Goal: Transaction & Acquisition: Subscribe to service/newsletter

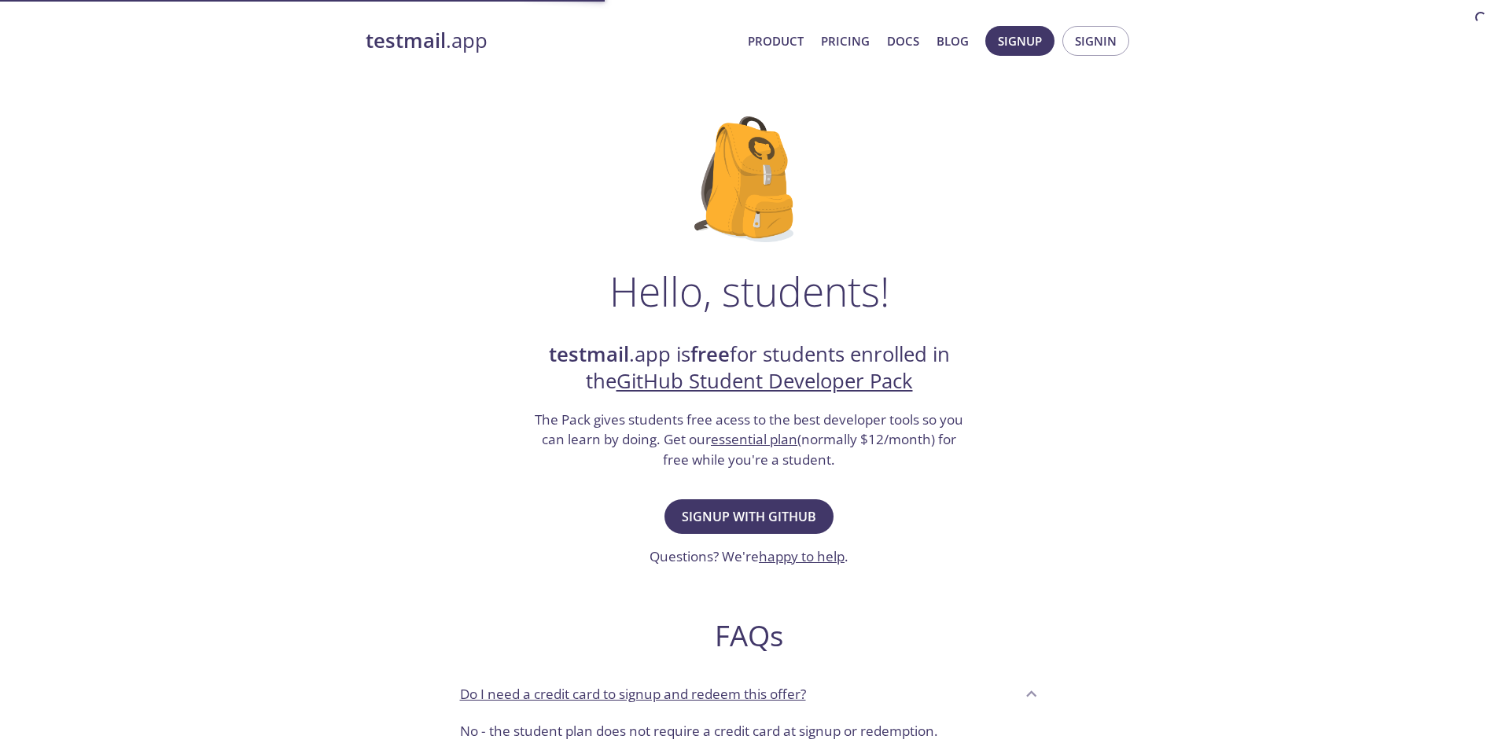
drag, startPoint x: 615, startPoint y: 234, endPoint x: 609, endPoint y: 245, distance: 12.7
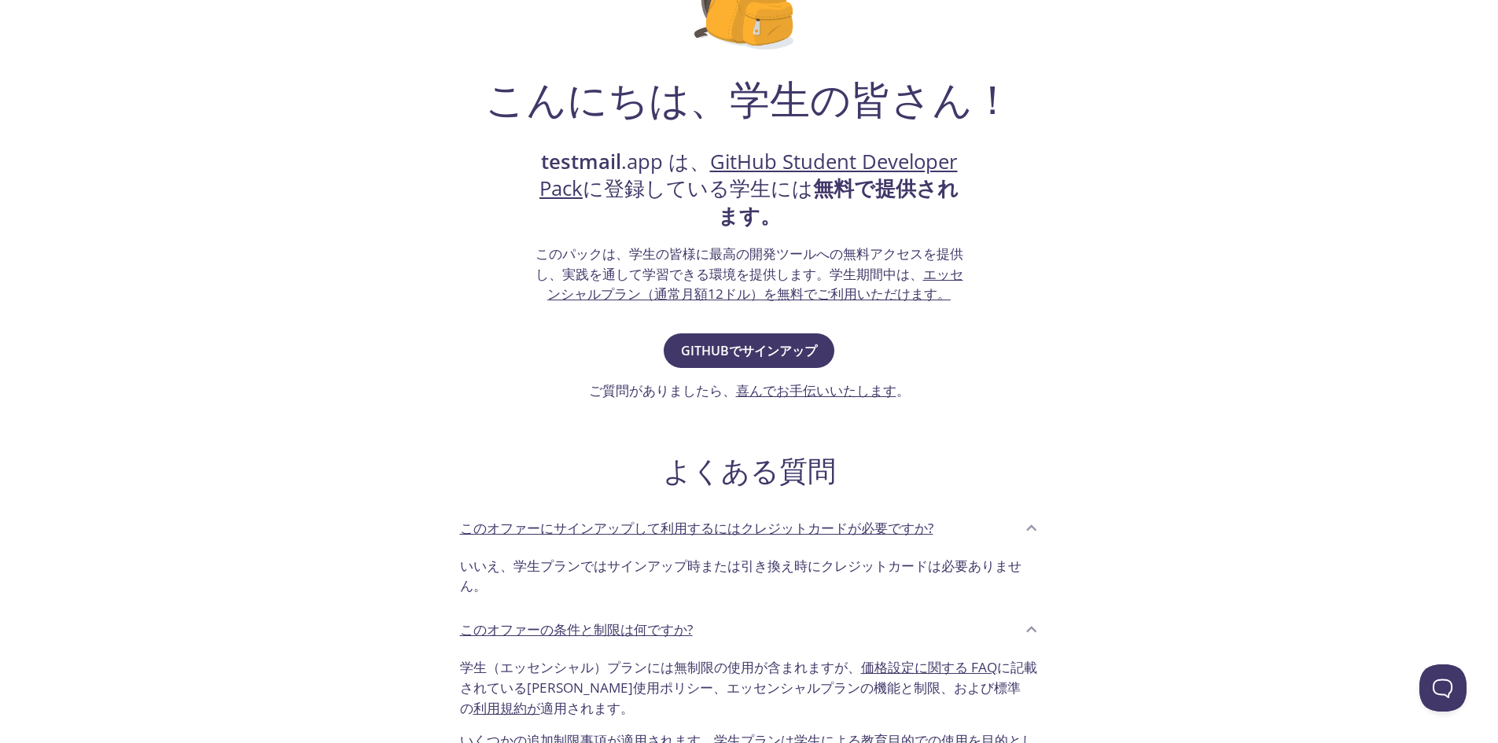
scroll to position [236, 0]
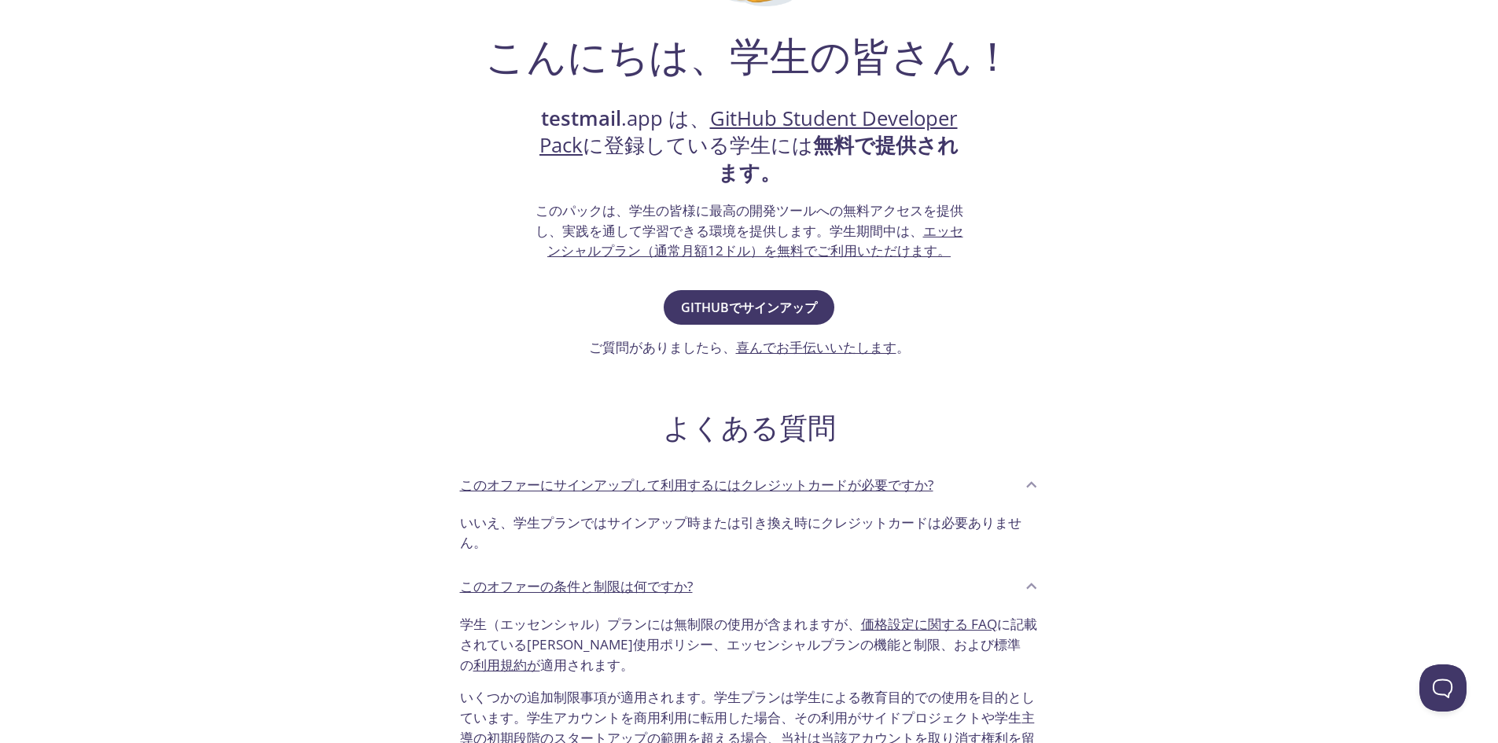
click at [747, 335] on div "GitHubでサインアップ ご質問がありましたら、 喜んでお手伝いいたします 。" at bounding box center [749, 322] width 321 height 72
click at [749, 314] on font "GitHubでサインアップ" at bounding box center [749, 307] width 136 height 17
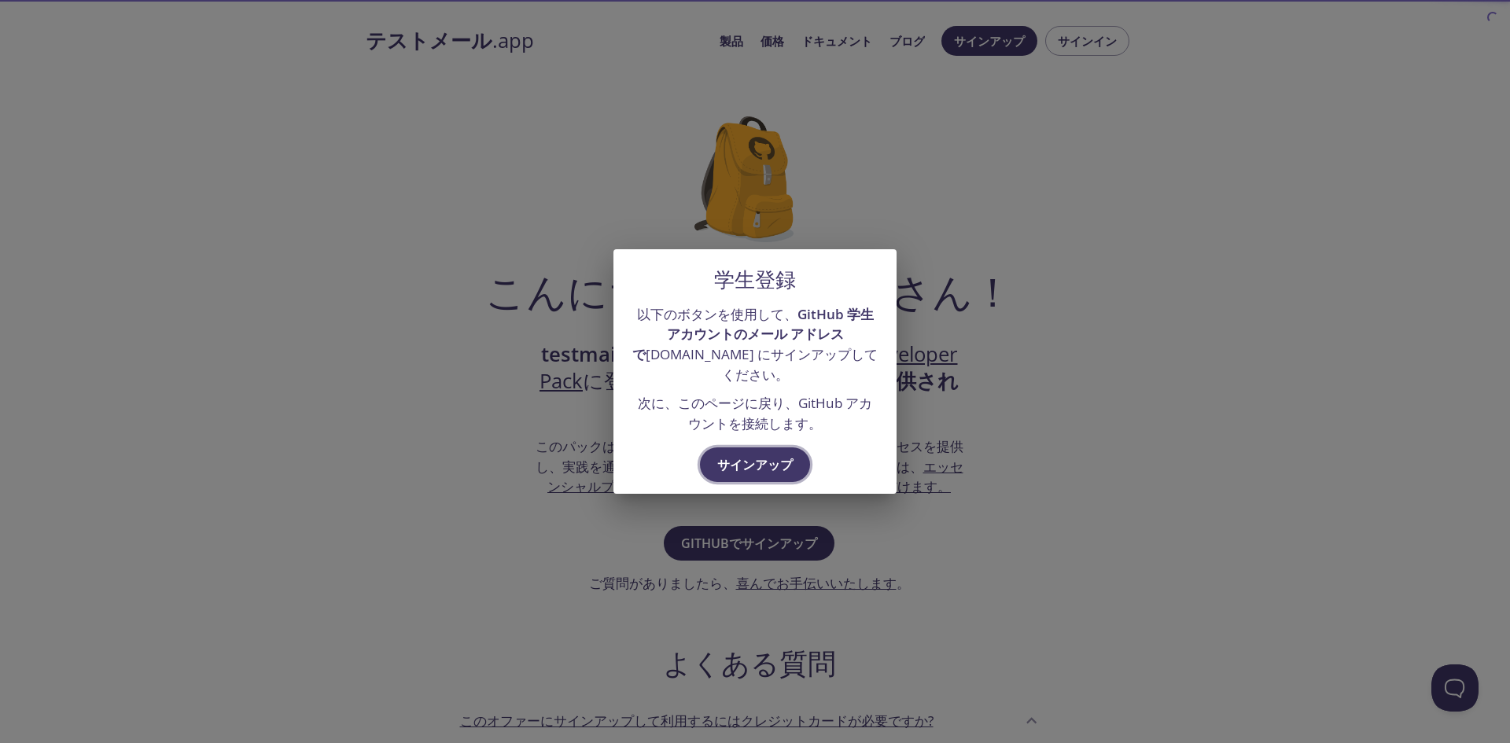
click at [754, 459] on font "サインアップ" at bounding box center [755, 464] width 76 height 17
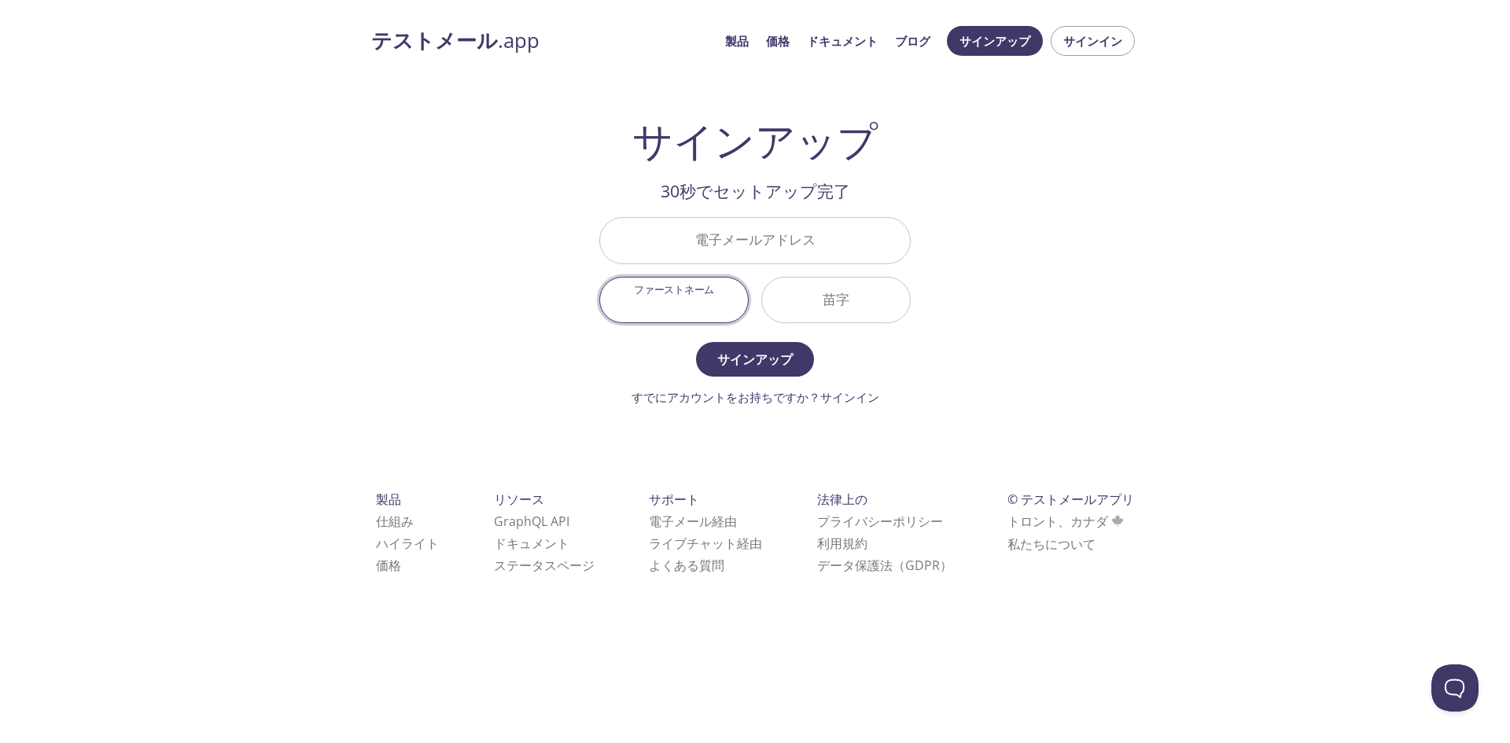
click at [695, 309] on input "ファーストネーム" at bounding box center [674, 300] width 148 height 45
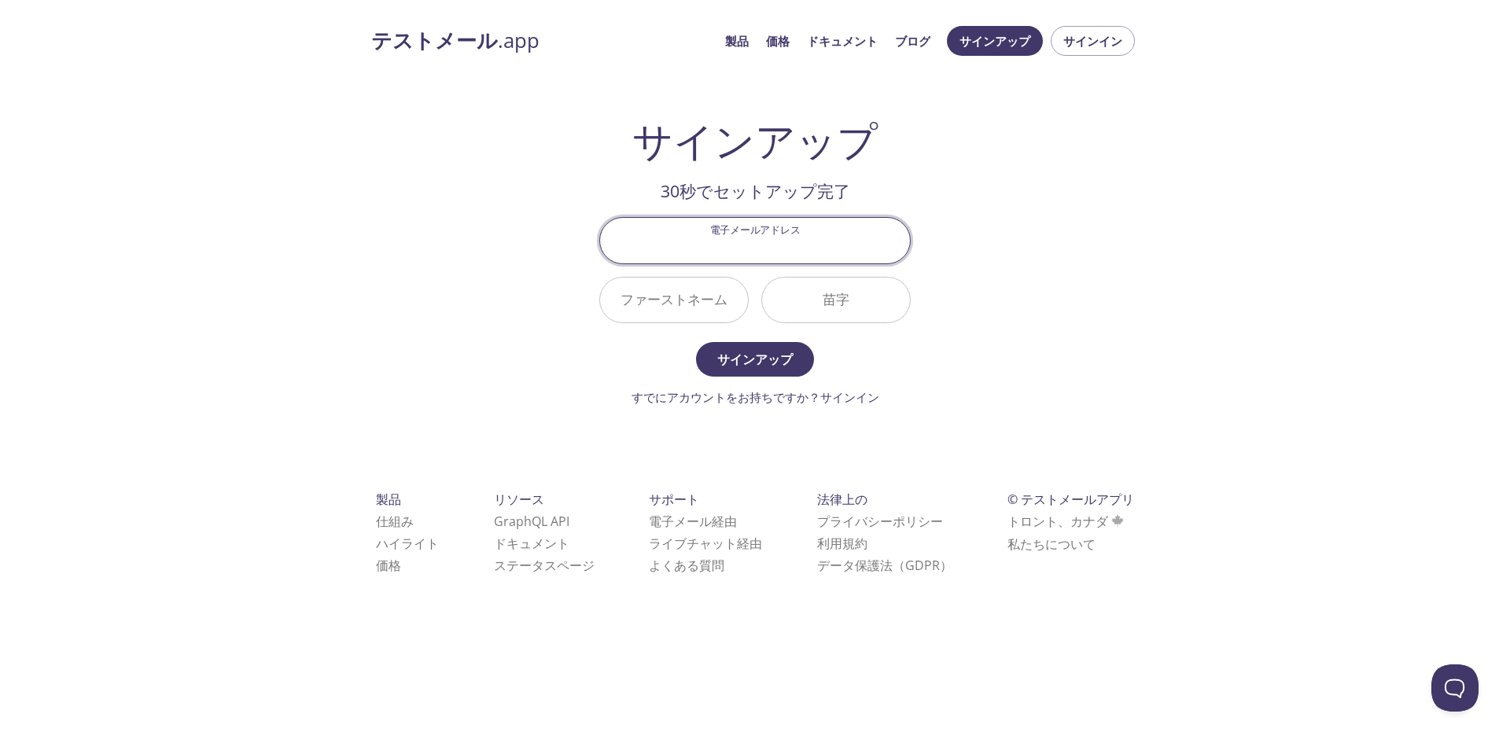
click at [737, 256] on input "電子メールアドレス" at bounding box center [755, 240] width 310 height 45
type input "[EMAIL_ADDRESS][DOMAIN_NAME]"
click at [719, 316] on input "ファーストネーム" at bounding box center [674, 300] width 148 height 45
click at [809, 309] on input "苗字" at bounding box center [836, 300] width 148 height 45
click at [712, 317] on input "ファーストネーム" at bounding box center [674, 300] width 148 height 45
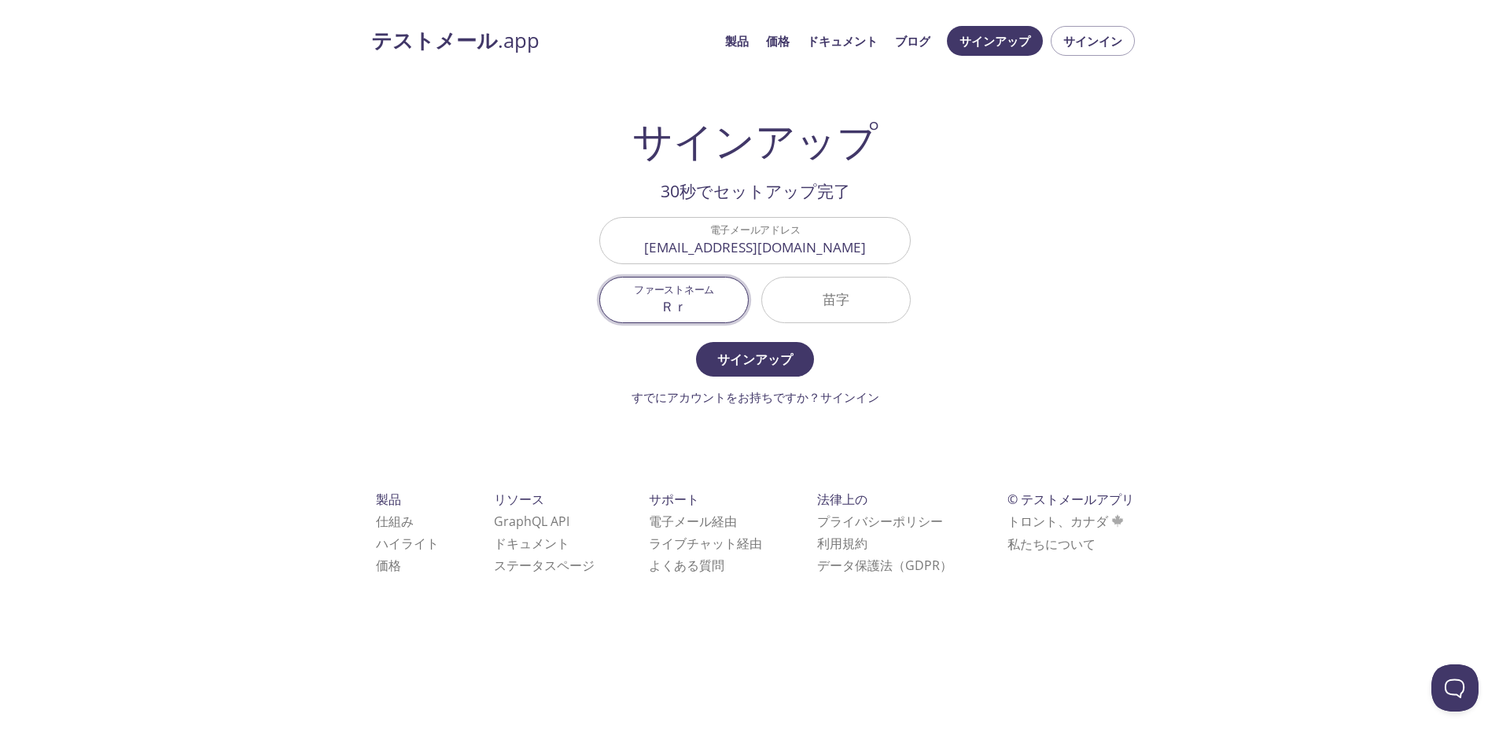
type input "Ｒ"
type input "[PERSON_NAME]"
type input "Yano"
click at [723, 345] on button "サインアップ" at bounding box center [755, 359] width 118 height 35
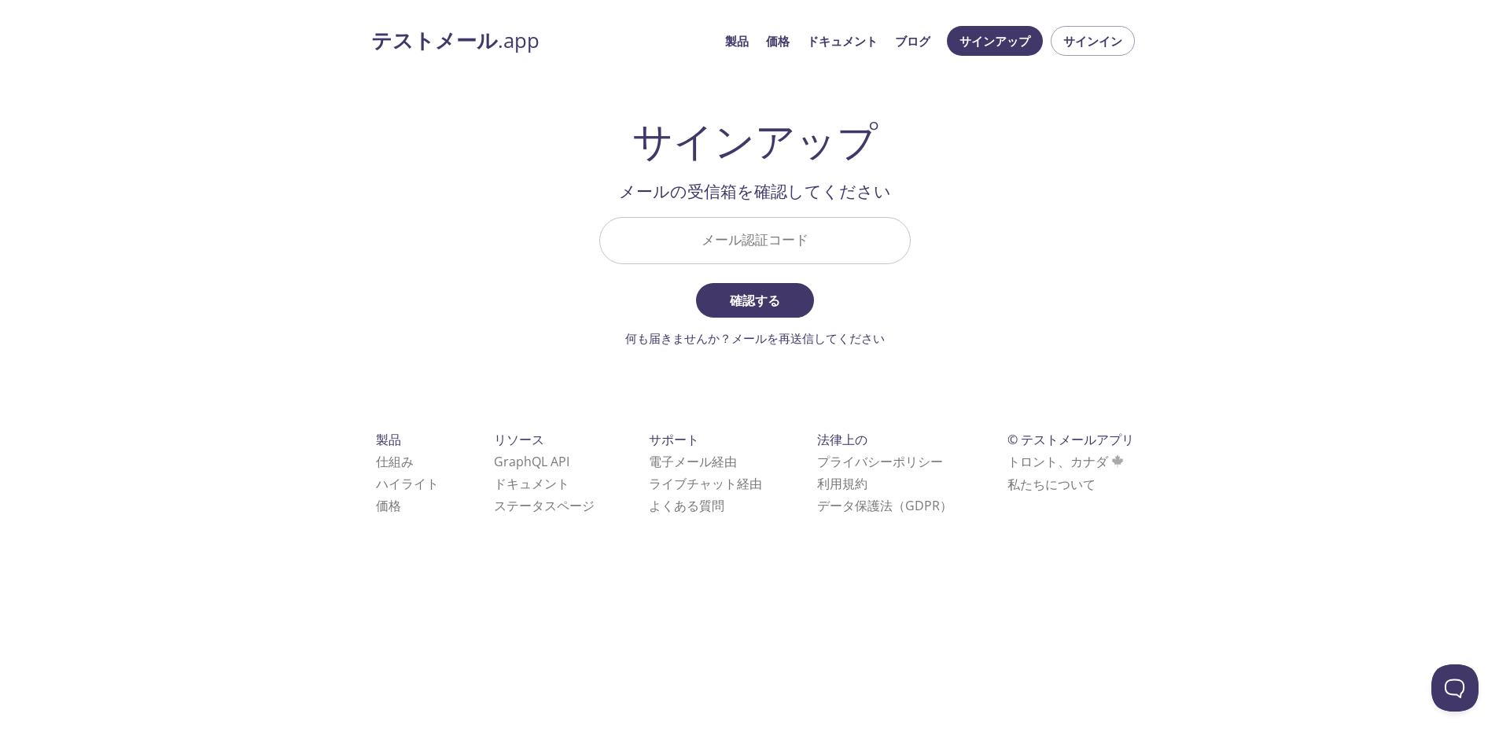
click at [682, 242] on input "メール認証コード" at bounding box center [755, 240] width 310 height 45
paste input "8K2J4NA"
type input "8K2J4NA"
click at [696, 283] on button "確認する" at bounding box center [755, 300] width 118 height 35
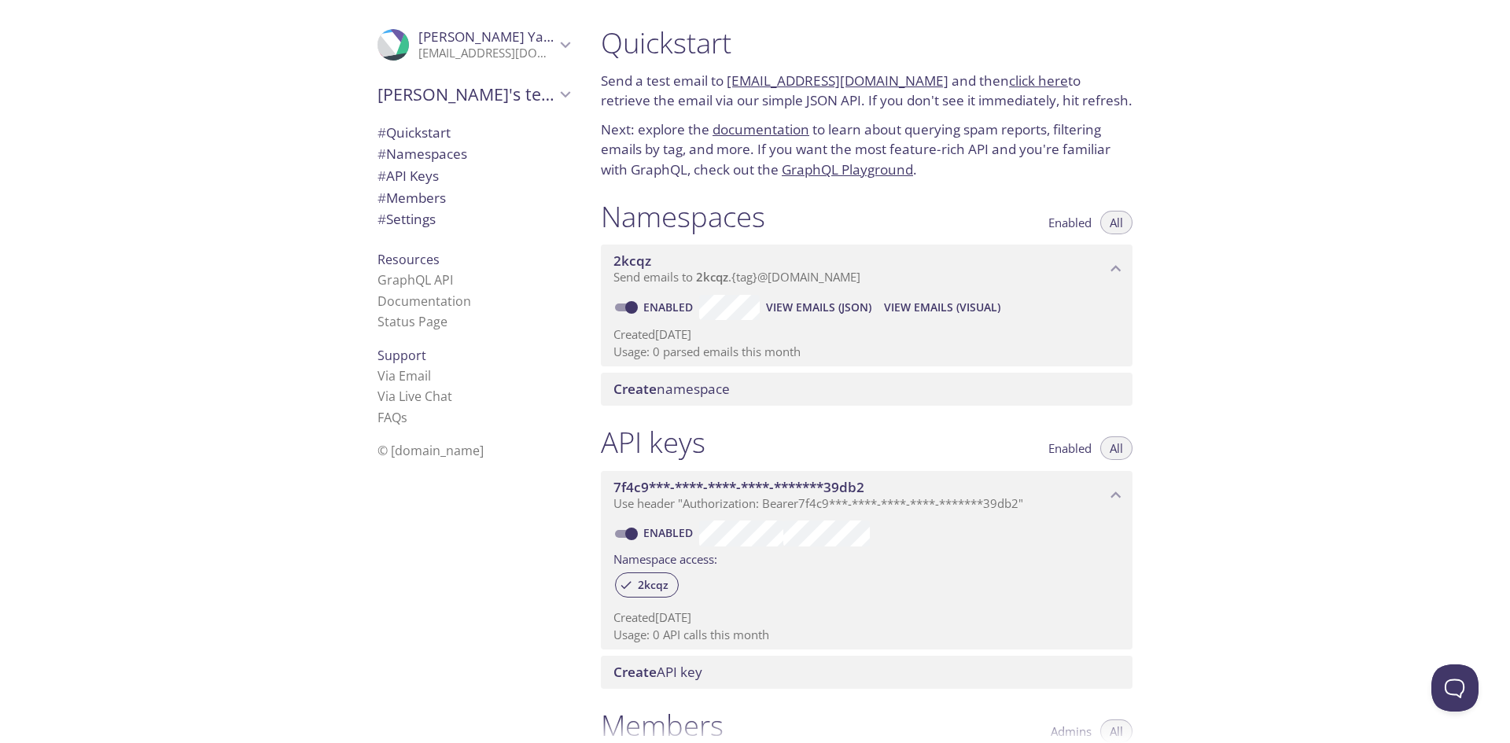
click at [942, 111] on p "Send a test email to [EMAIL_ADDRESS][DOMAIN_NAME] and then click here to retrie…" at bounding box center [867, 91] width 532 height 40
click at [1009, 87] on link "click here" at bounding box center [1038, 81] width 59 height 18
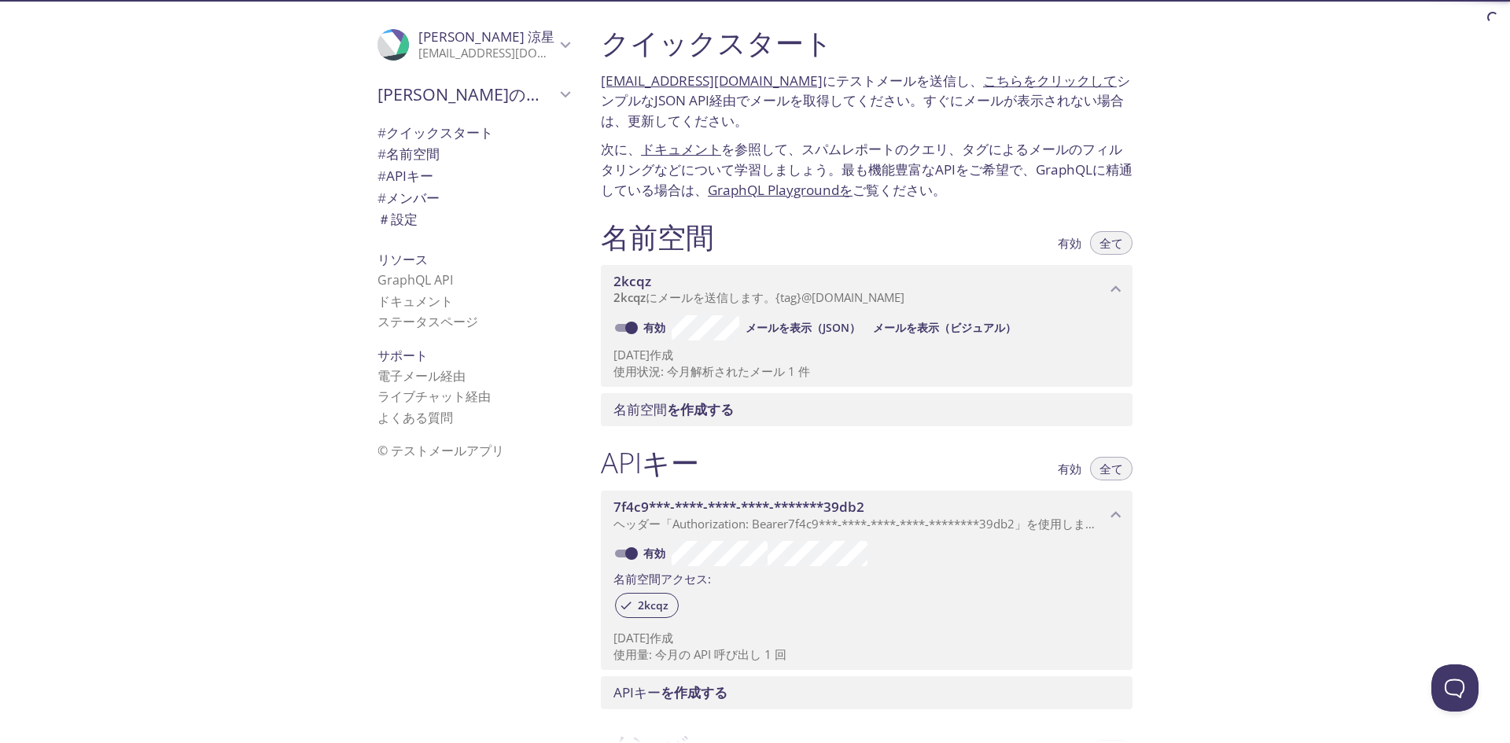
click at [1047, 88] on font "こちらをクリックして" at bounding box center [1050, 81] width 134 height 18
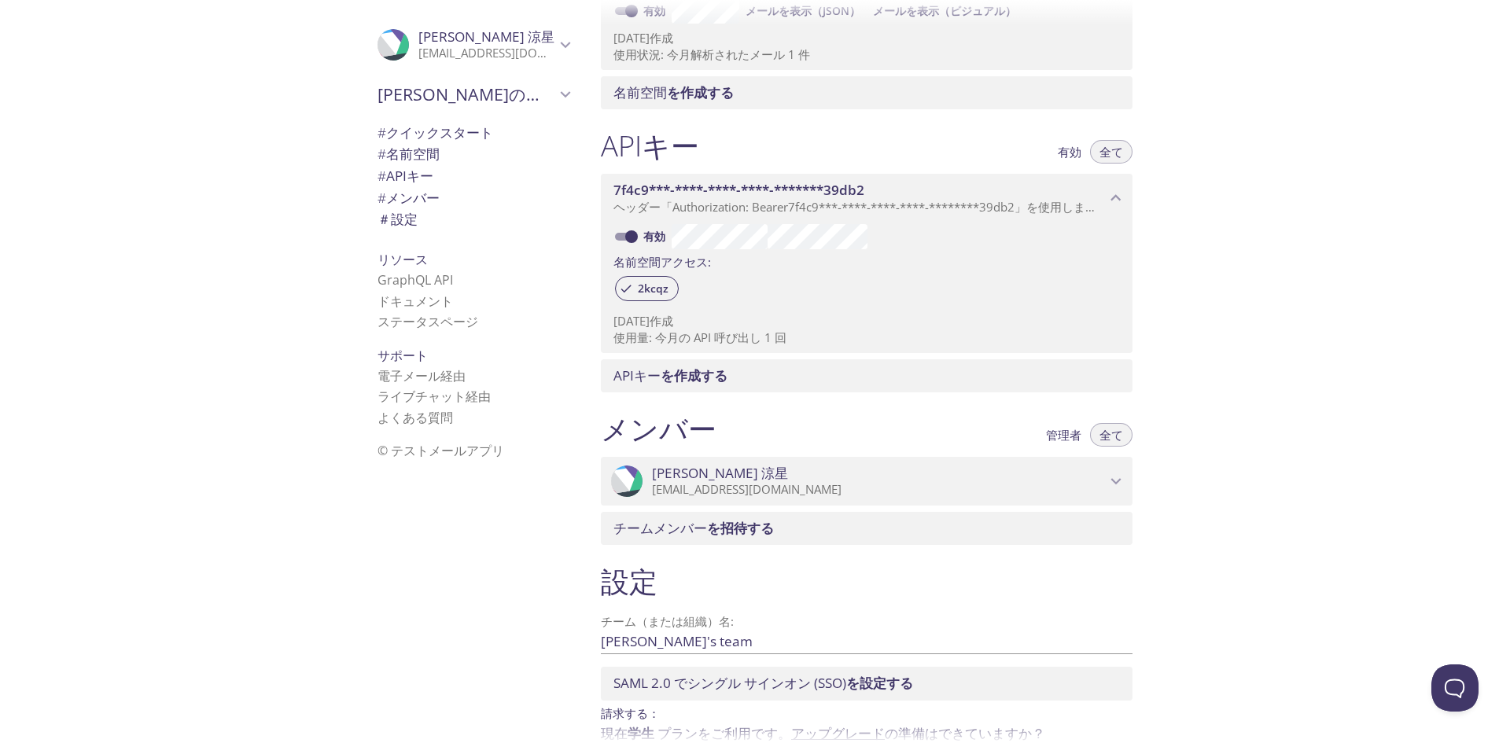
scroll to position [238, 0]
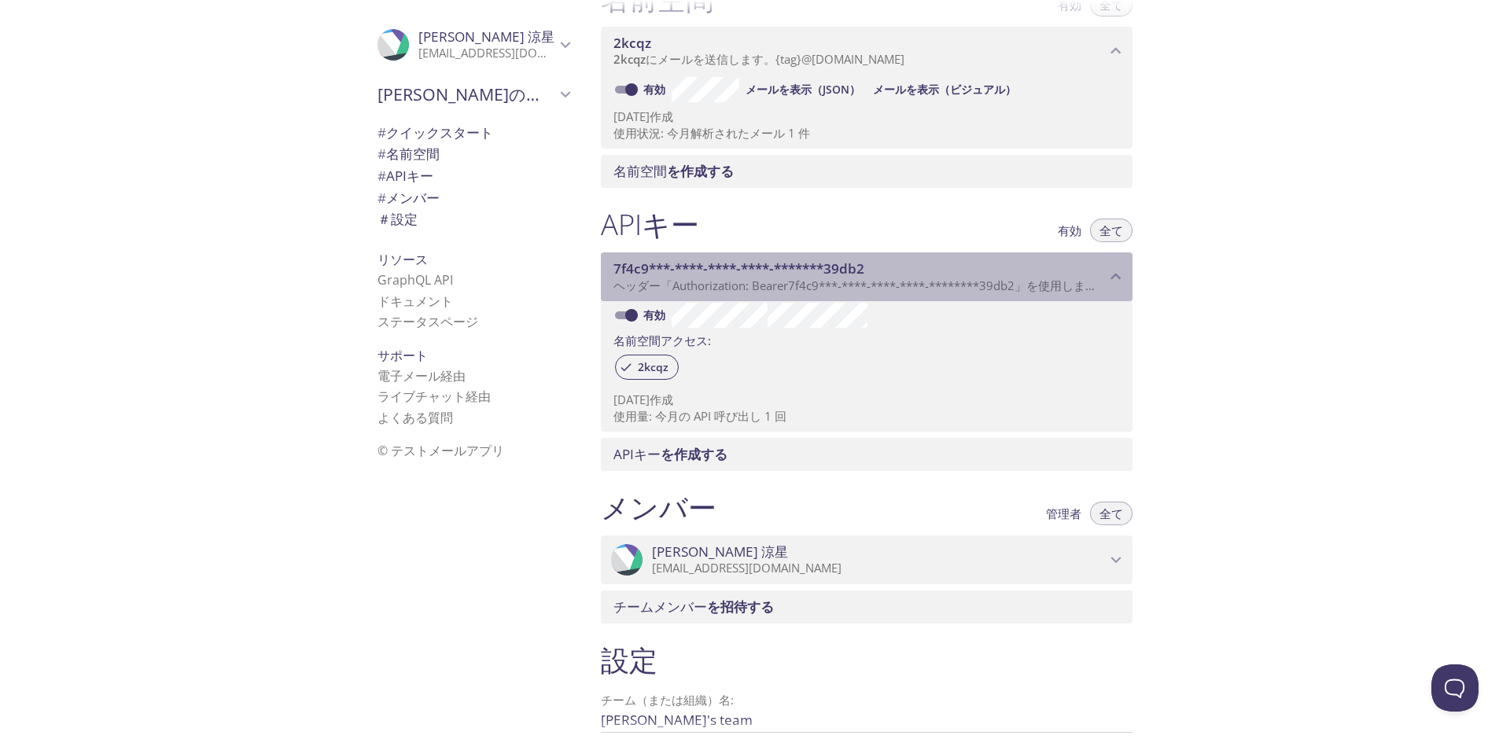
click at [931, 270] on span "7f4c9***-****-****-****-*******39db2" at bounding box center [860, 268] width 492 height 17
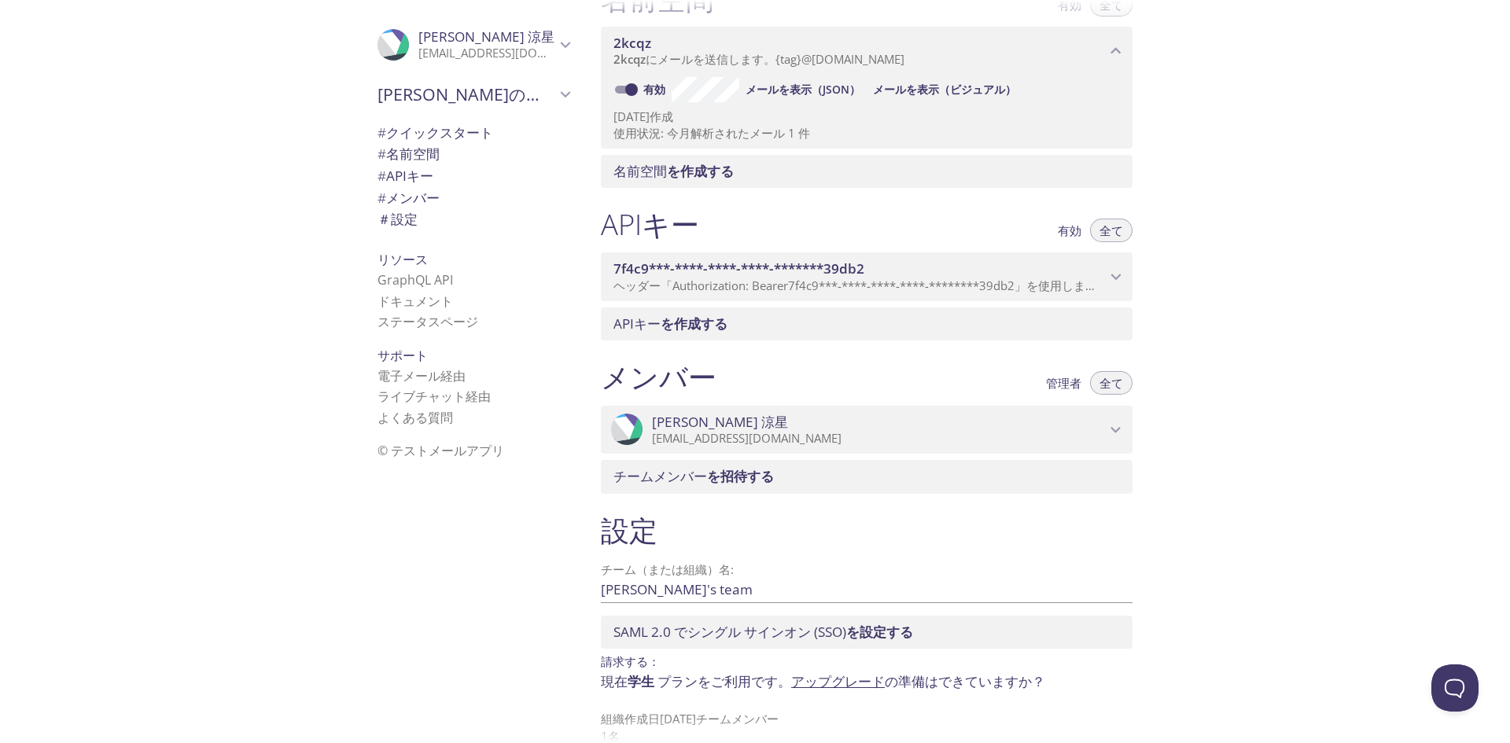
click at [931, 270] on span "7f4c9***-****-****-****-*******39db2" at bounding box center [860, 268] width 492 height 17
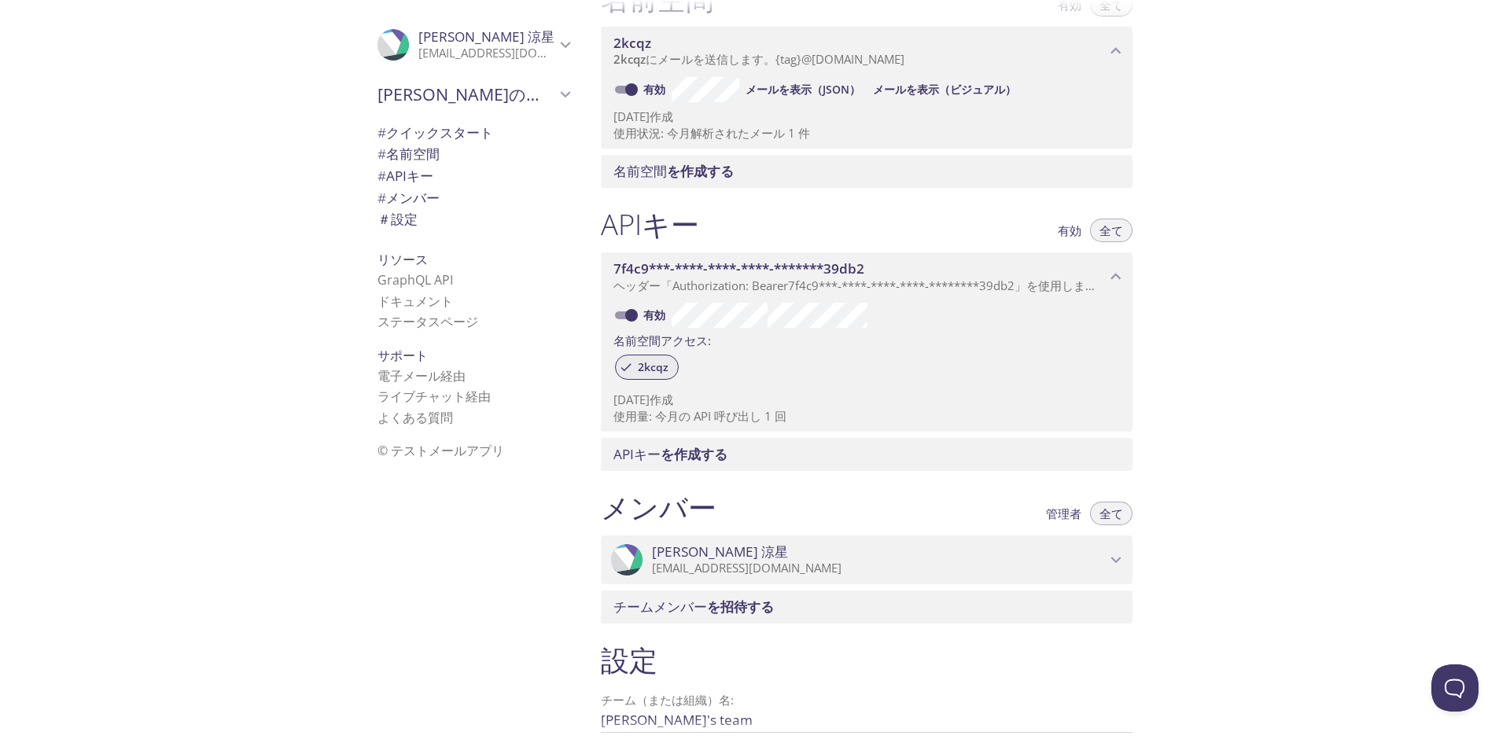
drag, startPoint x: 905, startPoint y: 422, endPoint x: 633, endPoint y: 363, distance: 277.5
click at [635, 363] on div "有効 名前空間アクセス: 2kcqz 2025年9月27日 作成 使用量: 今月の API 呼び出し 1 回" at bounding box center [867, 366] width 532 height 131
click at [686, 469] on div "APIキー を作成する" at bounding box center [867, 454] width 532 height 33
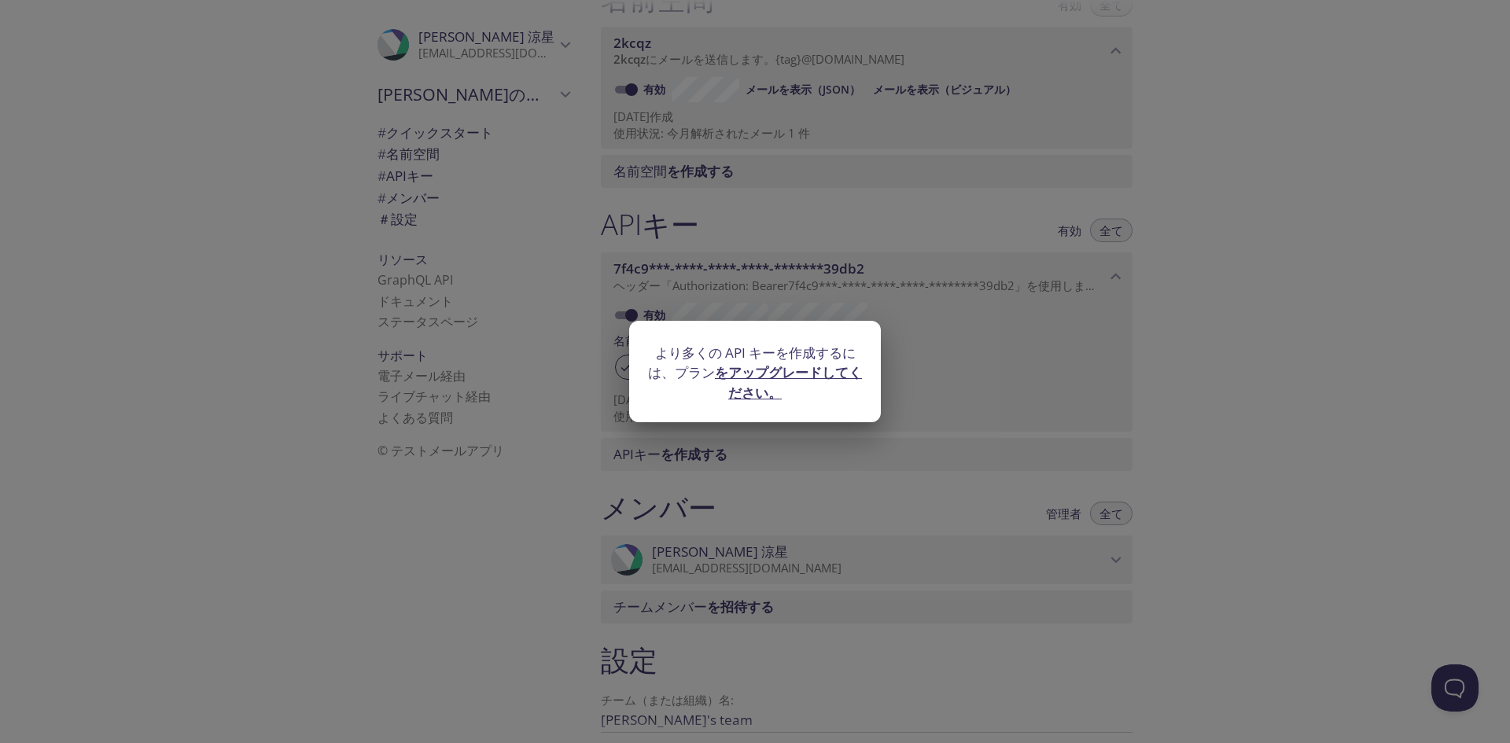
click at [656, 458] on div "より多くの API キーを作成するには、プラン をアップグレードしてください。" at bounding box center [755, 371] width 1510 height 743
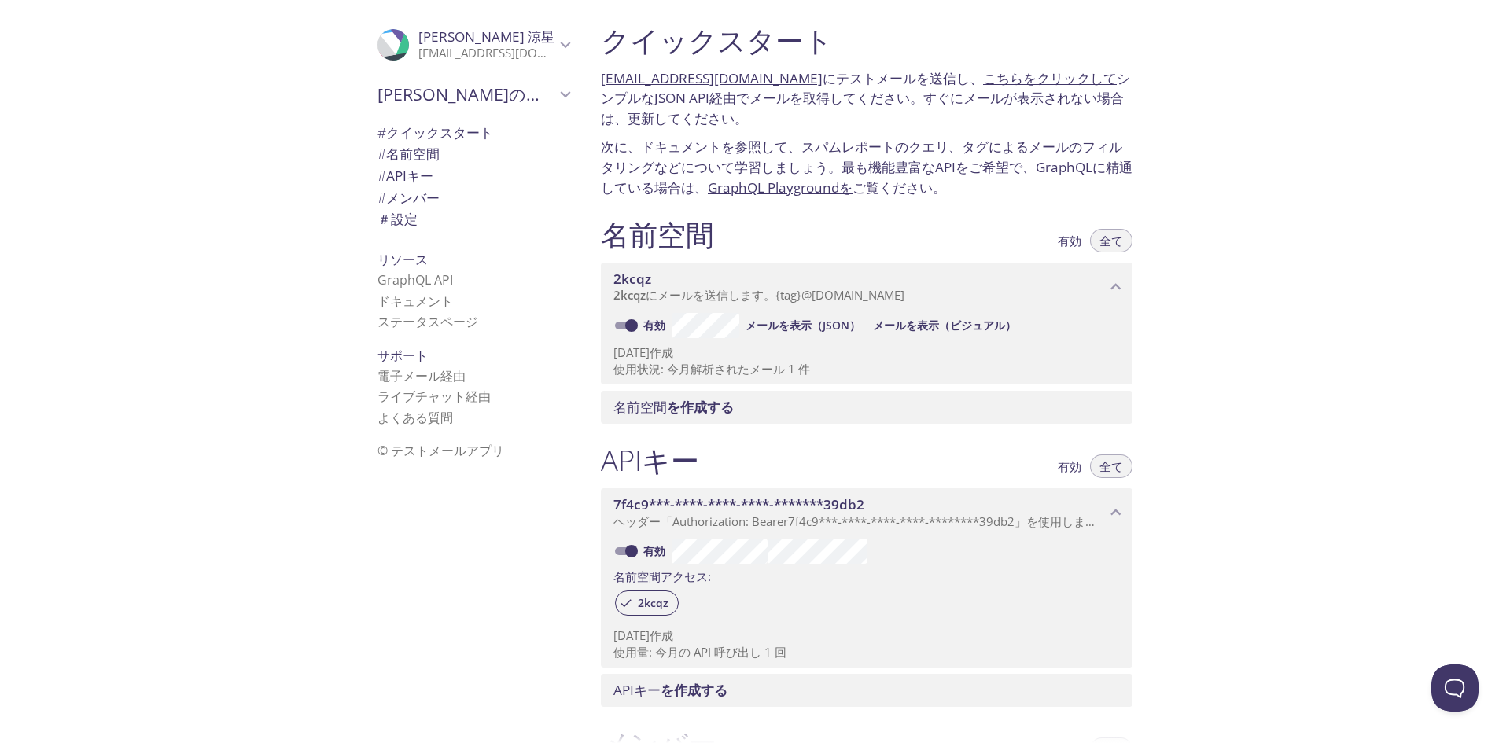
scroll to position [0, 0]
click at [398, 35] on div ".cls-1 { fill: #6d5ca8; } .cls-2 { fill: #3fc191; } .cls-3 { fill: #3b4752; } .…" at bounding box center [398, 44] width 41 height 31
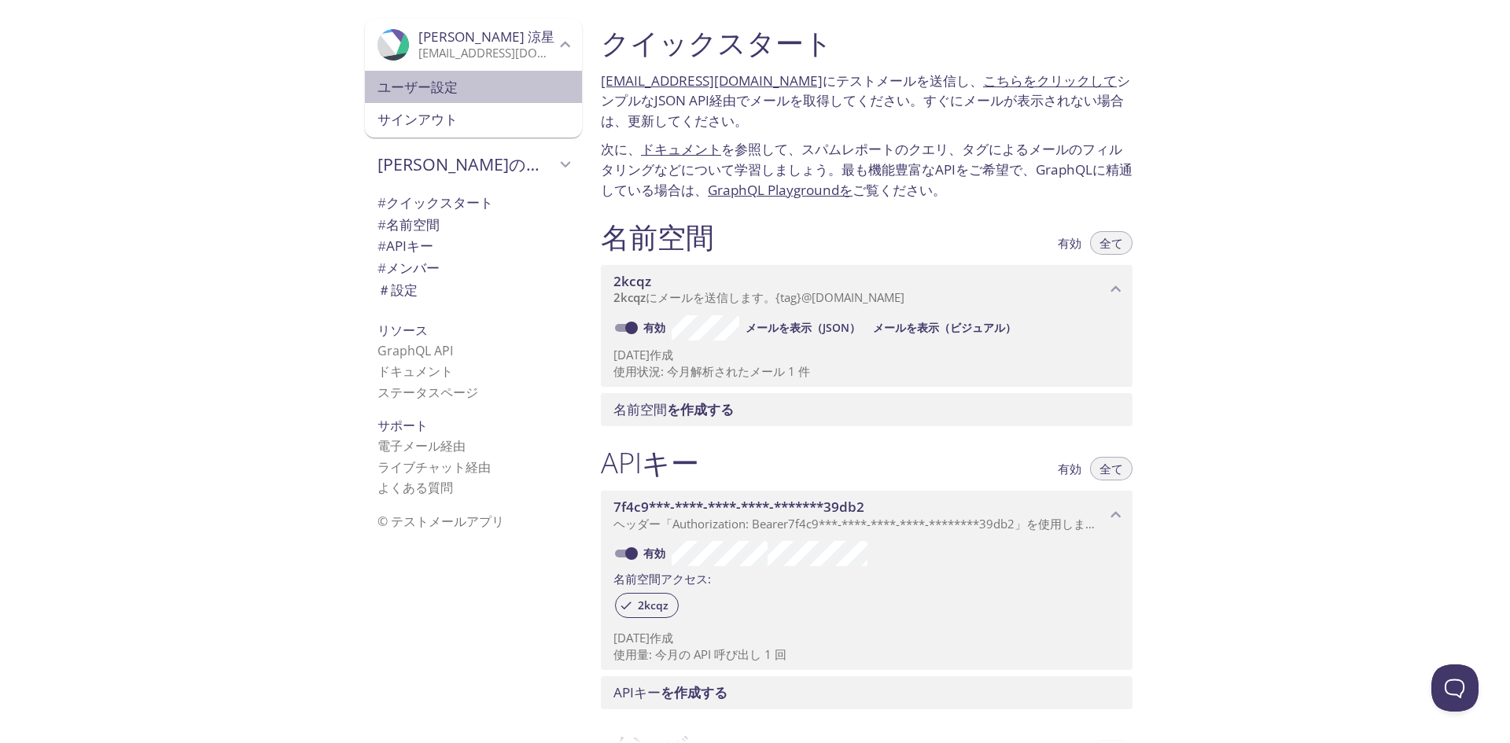
click at [404, 82] on font "ユーザー設定" at bounding box center [418, 87] width 80 height 18
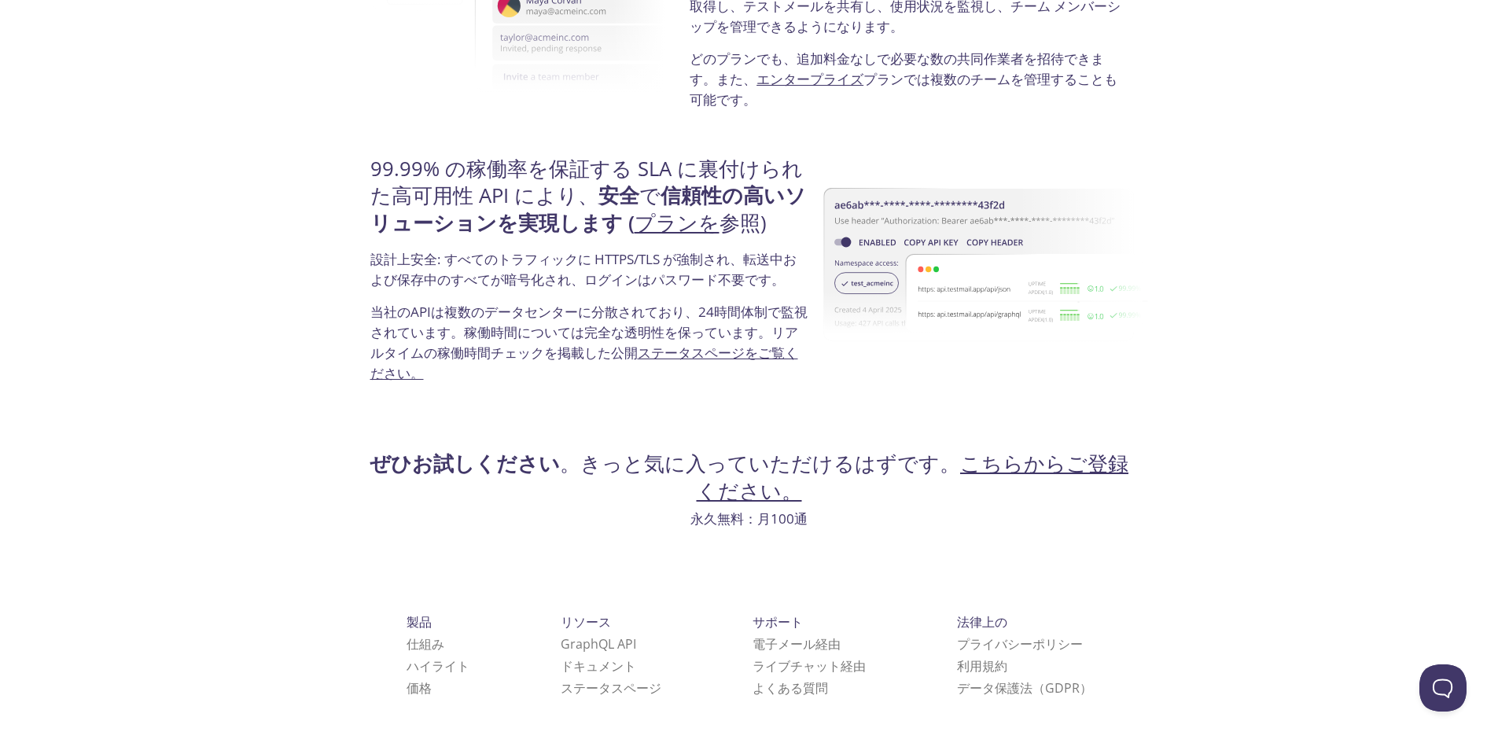
scroll to position [2939, 0]
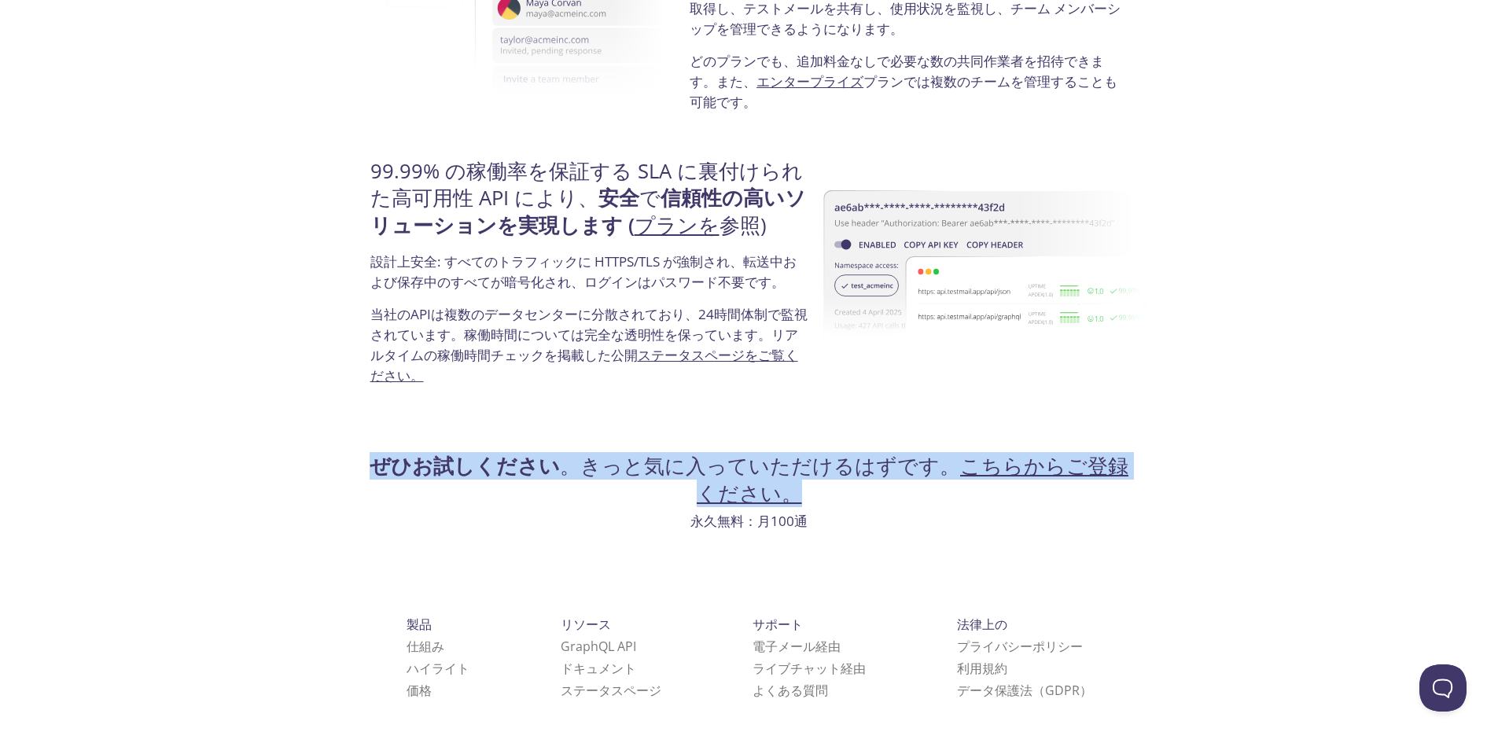
drag, startPoint x: 669, startPoint y: 478, endPoint x: 362, endPoint y: 411, distance: 314.0
